Goal: Information Seeking & Learning: Check status

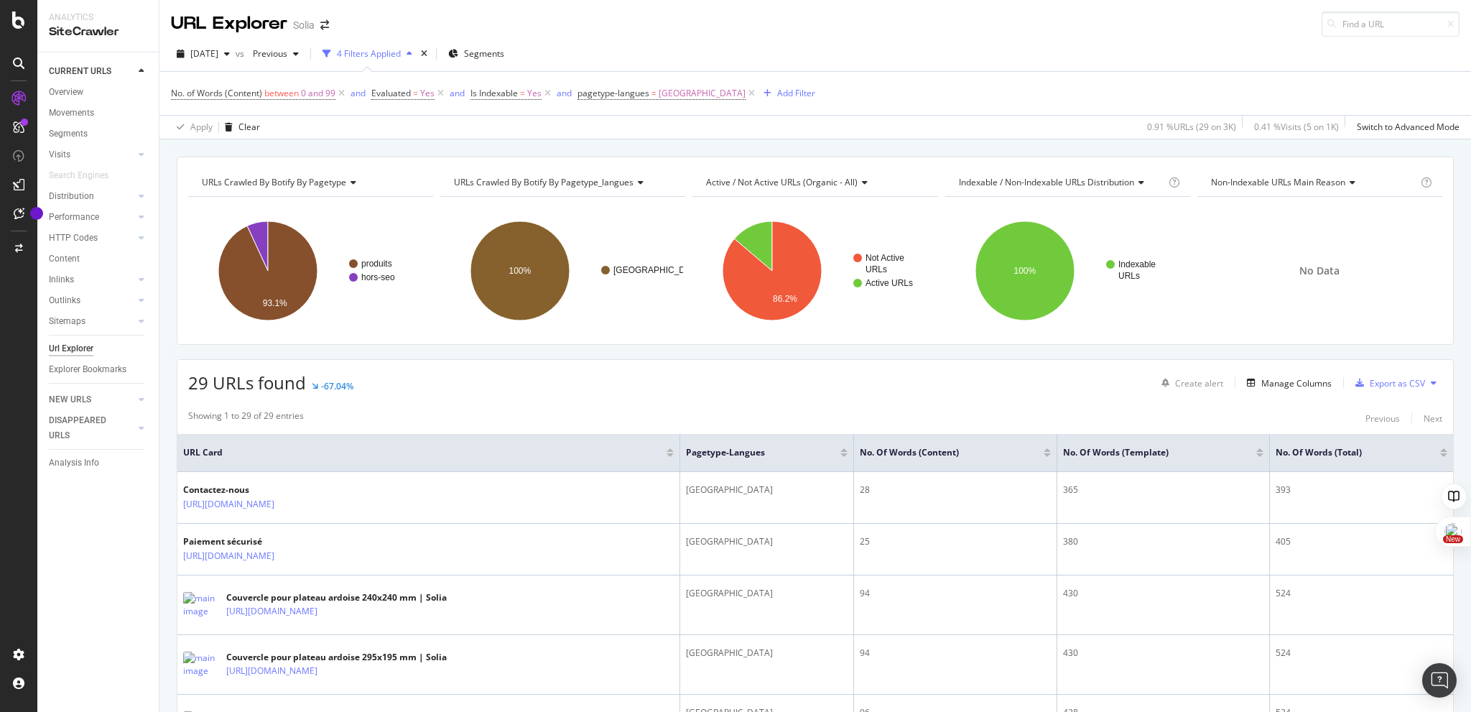
scroll to position [1376, 0]
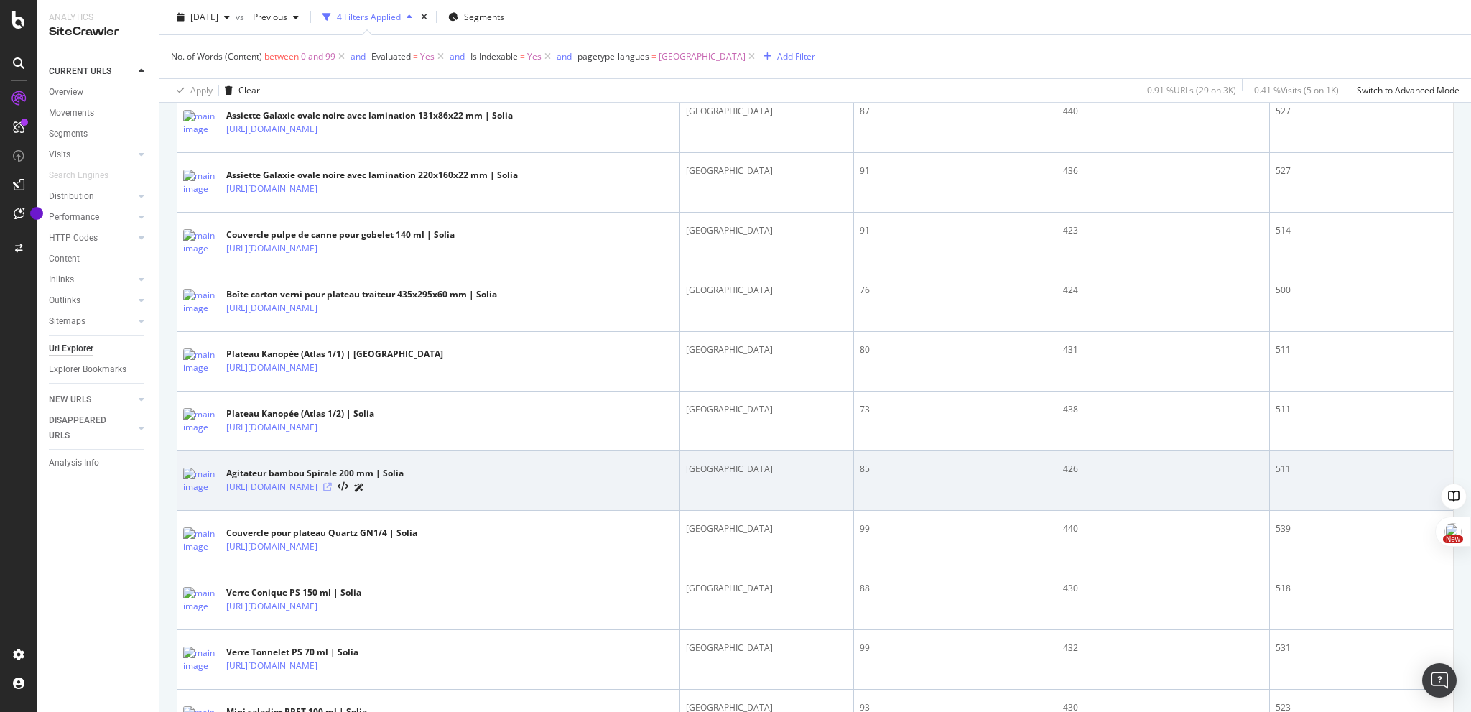
click at [332, 491] on icon at bounding box center [327, 487] width 9 height 9
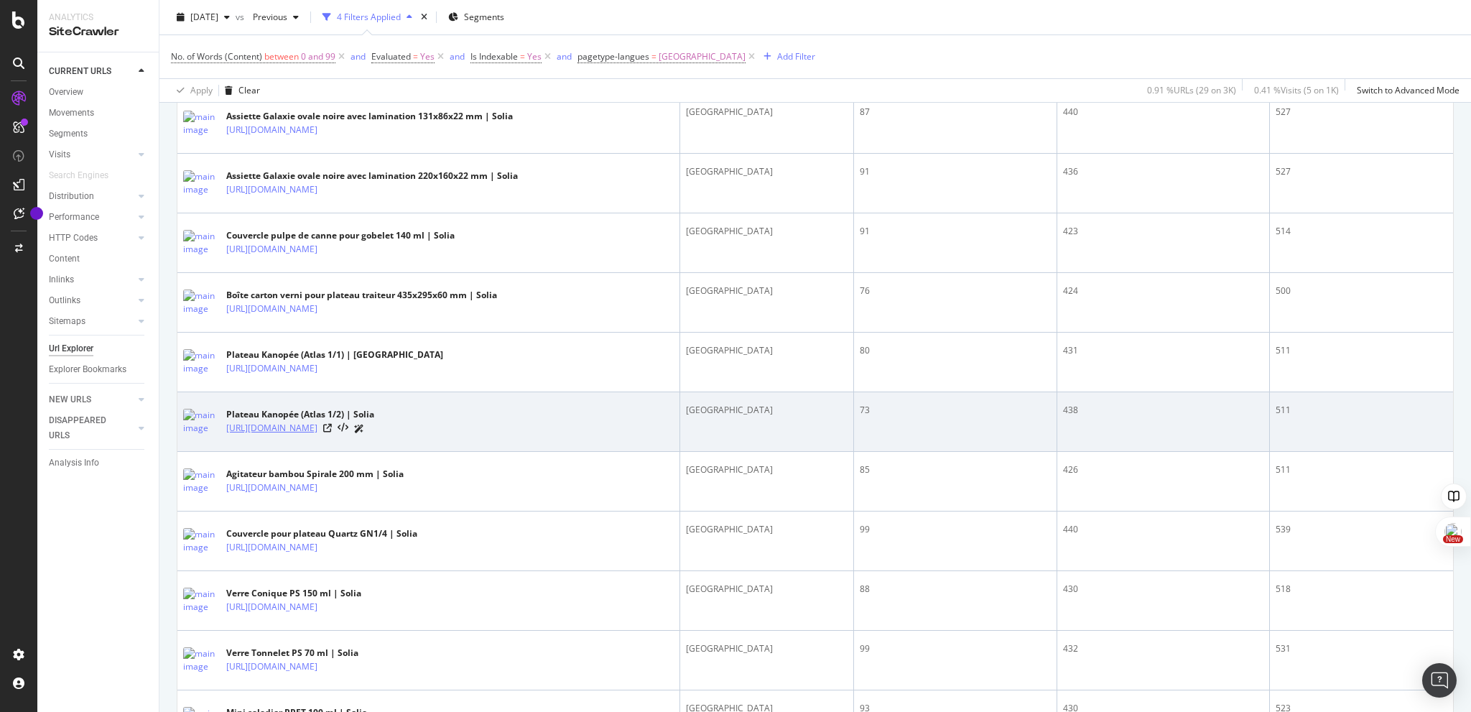
scroll to position [1375, 0]
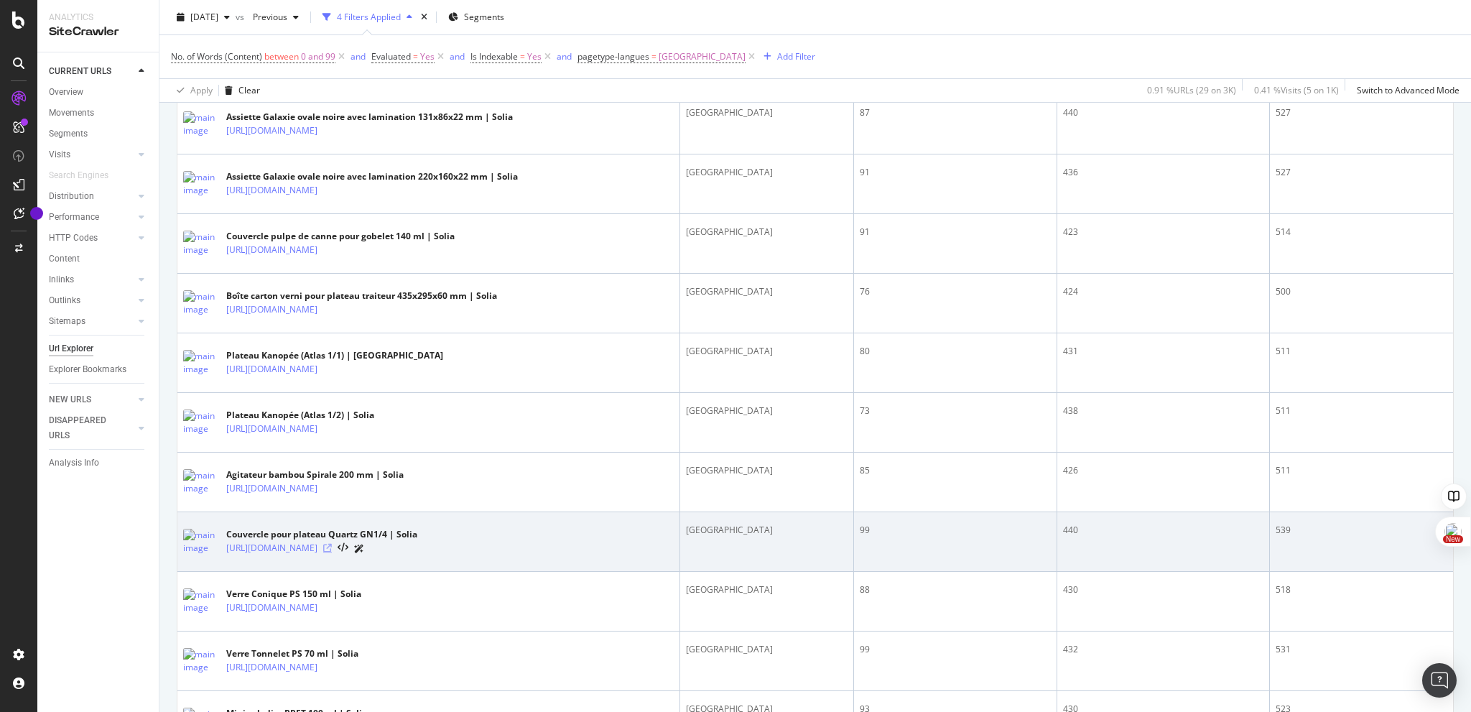
click at [332, 552] on icon at bounding box center [327, 548] width 9 height 9
click at [332, 551] on icon at bounding box center [327, 546] width 9 height 9
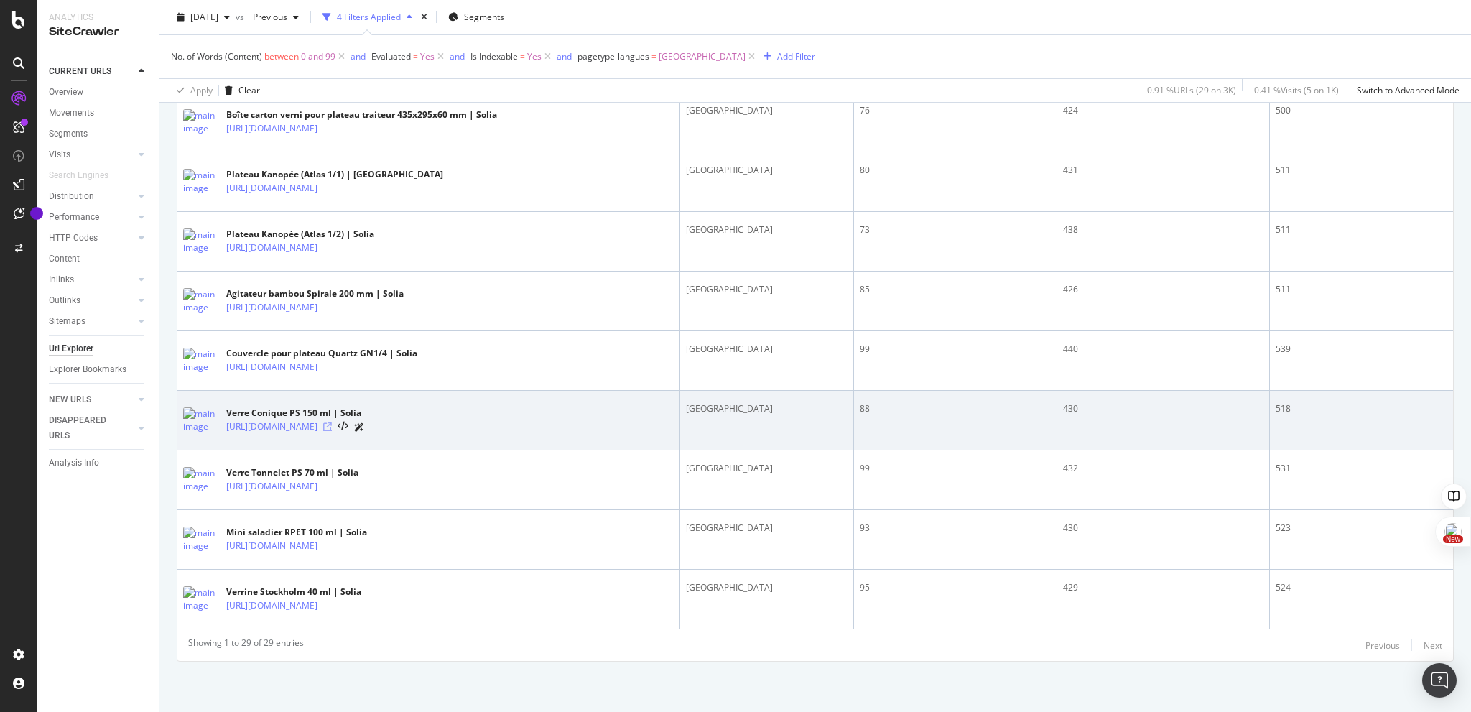
scroll to position [1613, 0]
click at [332, 431] on icon at bounding box center [327, 426] width 9 height 9
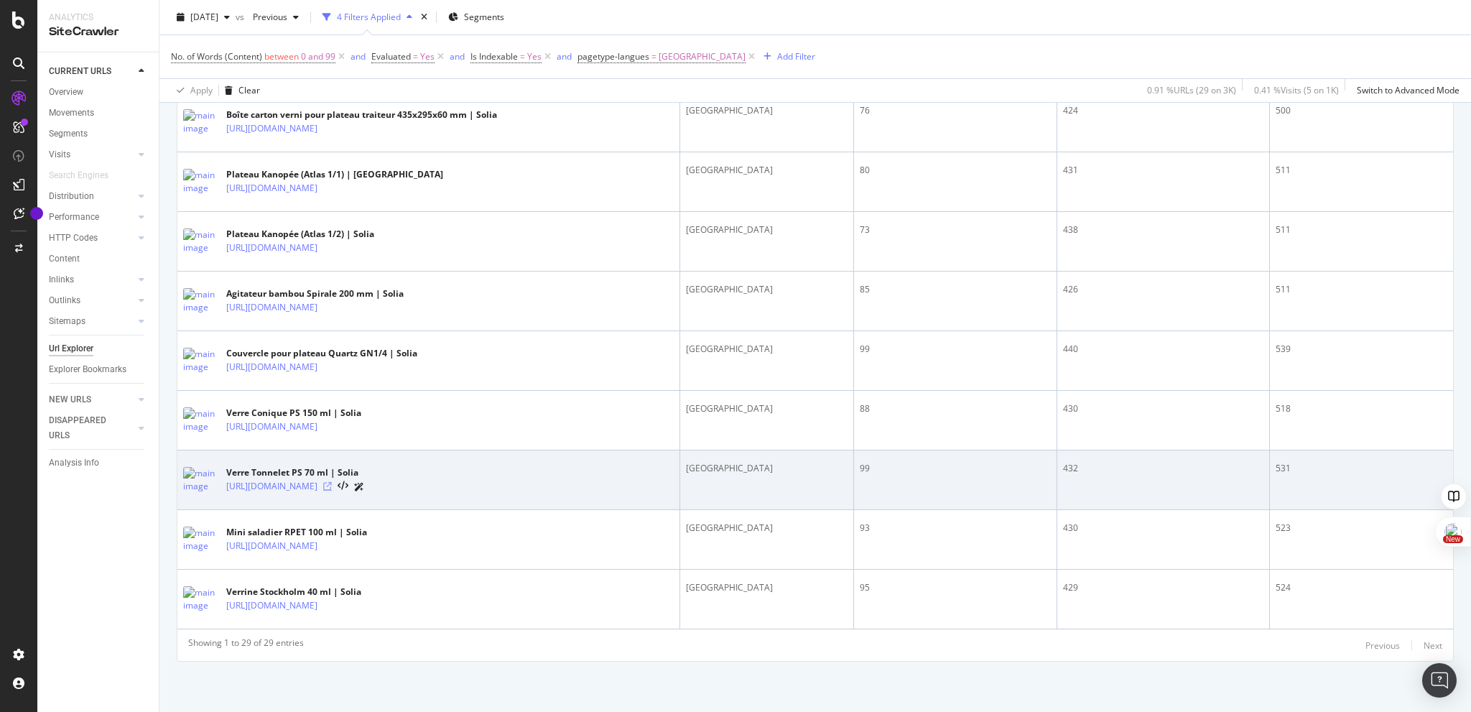
click at [364, 483] on div at bounding box center [343, 486] width 41 height 15
click at [332, 483] on icon at bounding box center [327, 486] width 9 height 9
